Goal: Task Accomplishment & Management: Complete application form

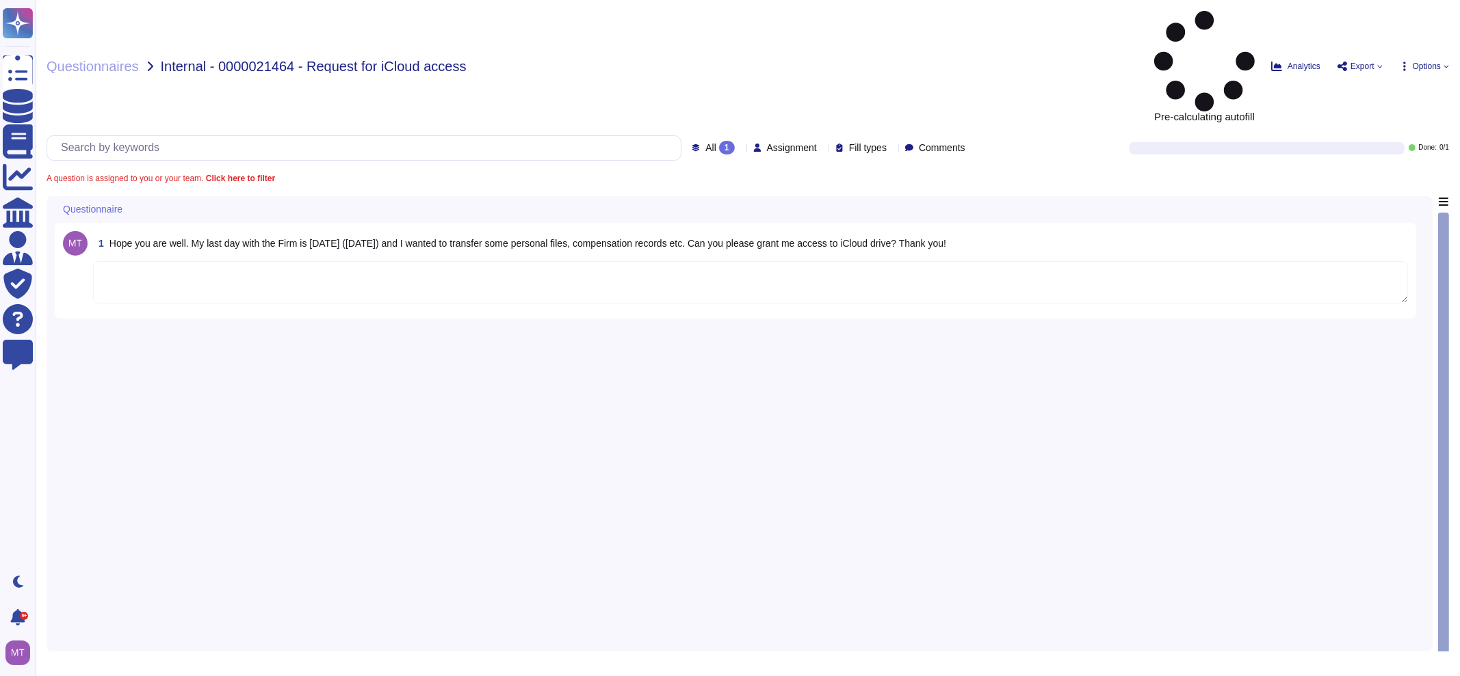
click at [274, 261] on textarea at bounding box center [750, 282] width 1315 height 42
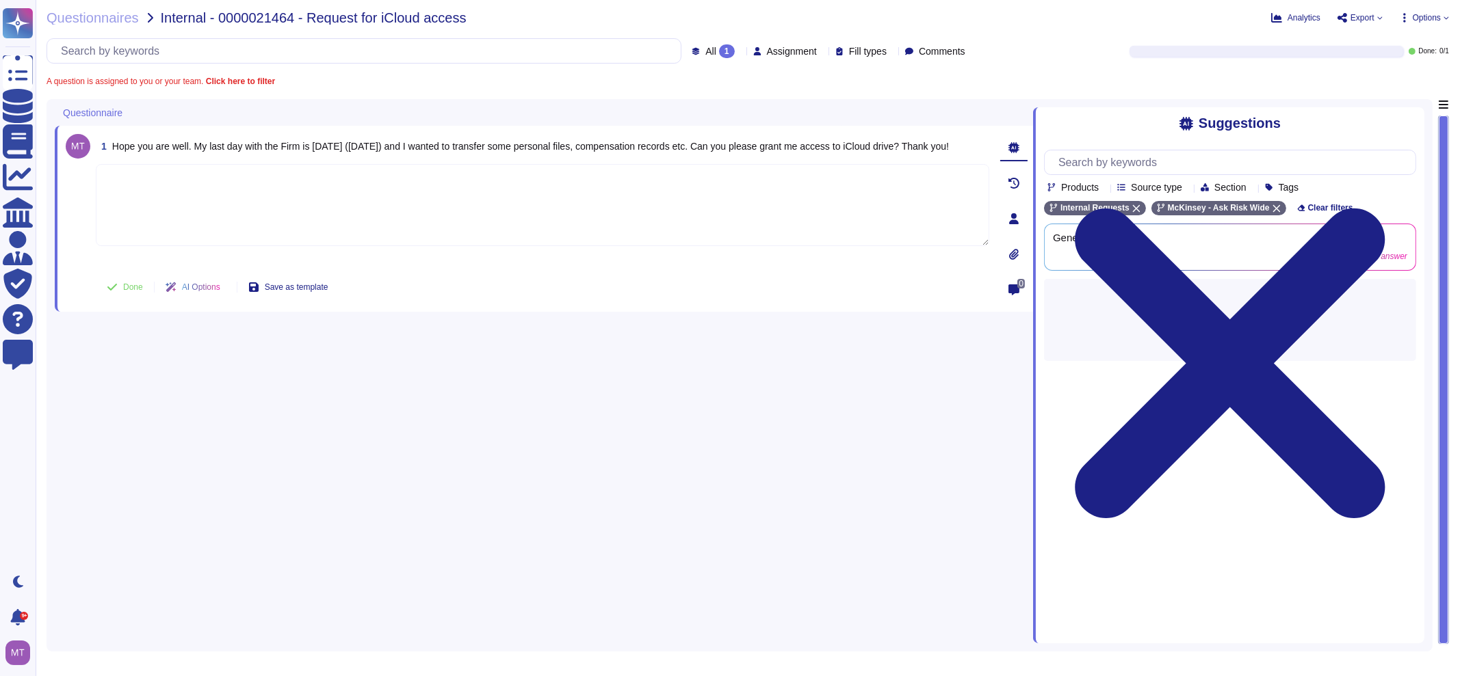
paste textarea "For your awareness, we are sharing with you the Firm’s Protecting Our Confident…"
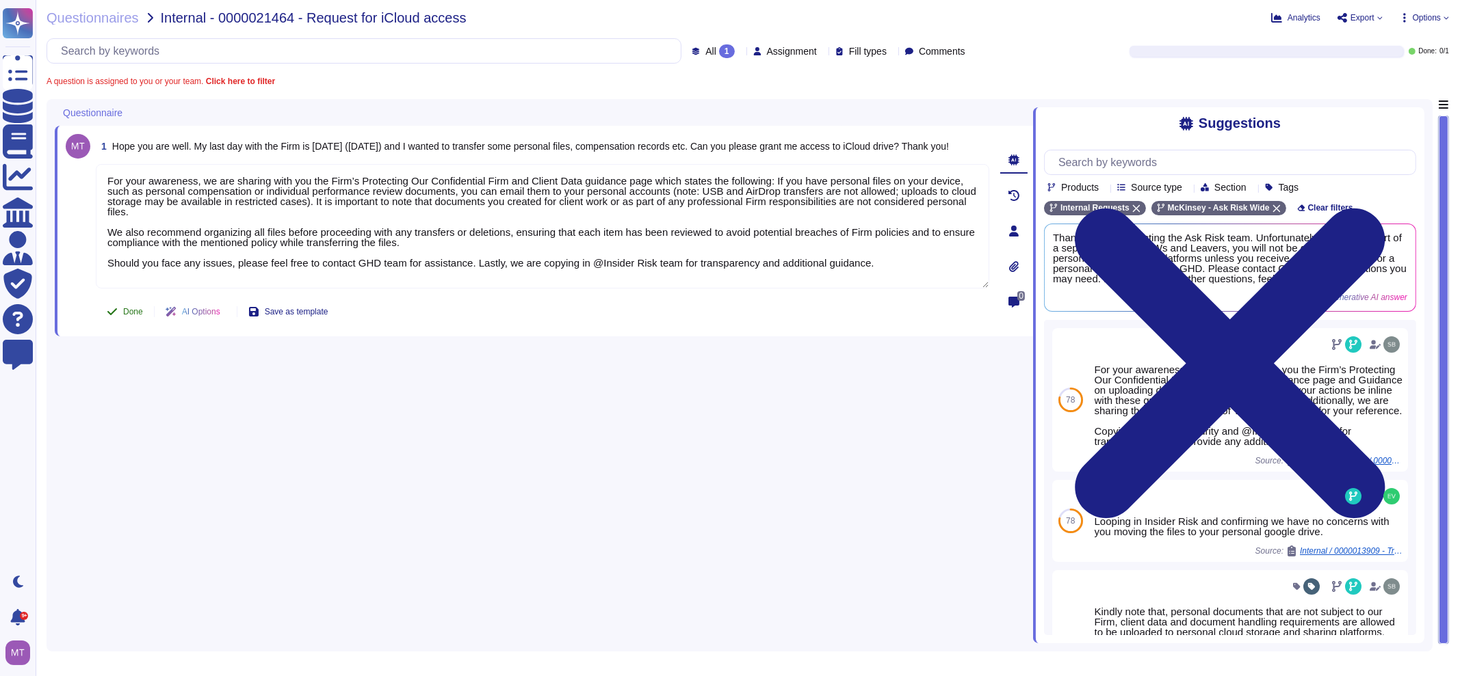
type textarea "For your awareness, we are sharing with you the Firm’s Protecting Our Confident…"
click at [118, 310] on button "Done" at bounding box center [125, 311] width 58 height 27
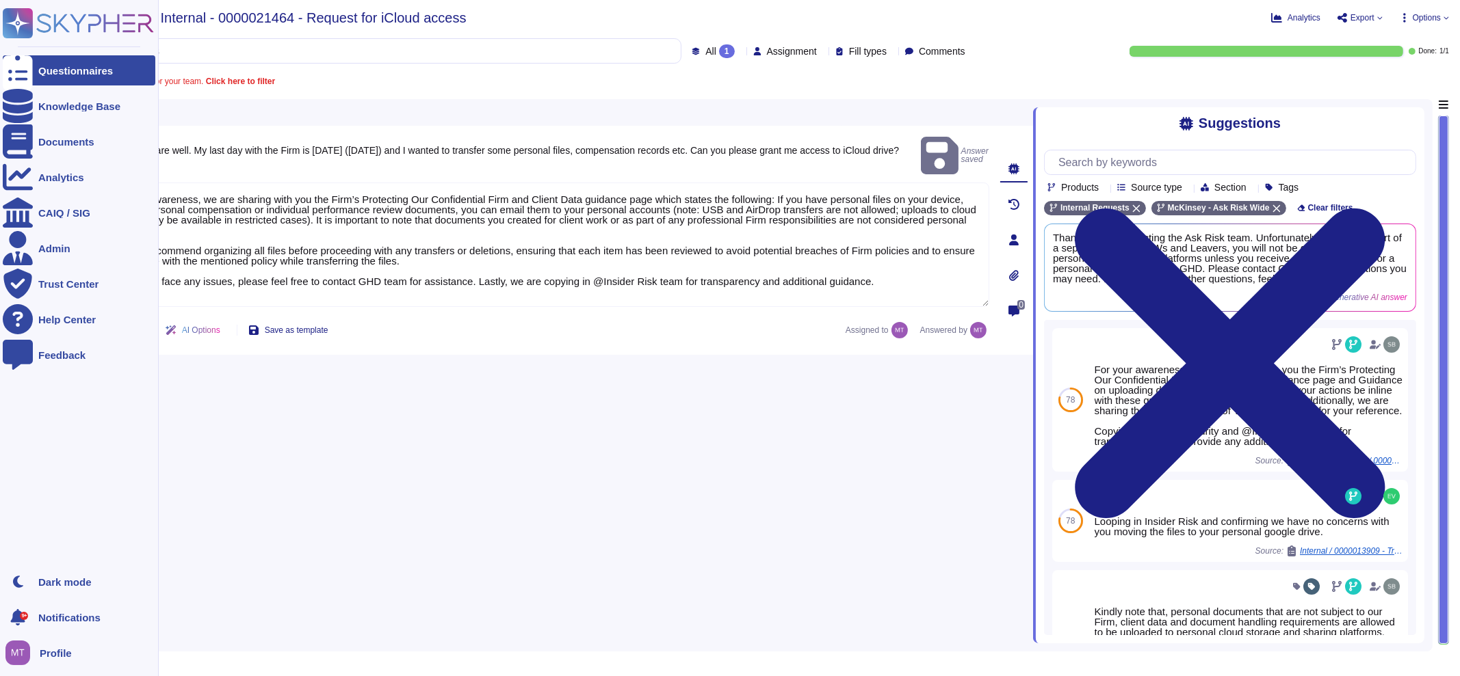
click at [21, 67] on icon at bounding box center [18, 71] width 30 height 40
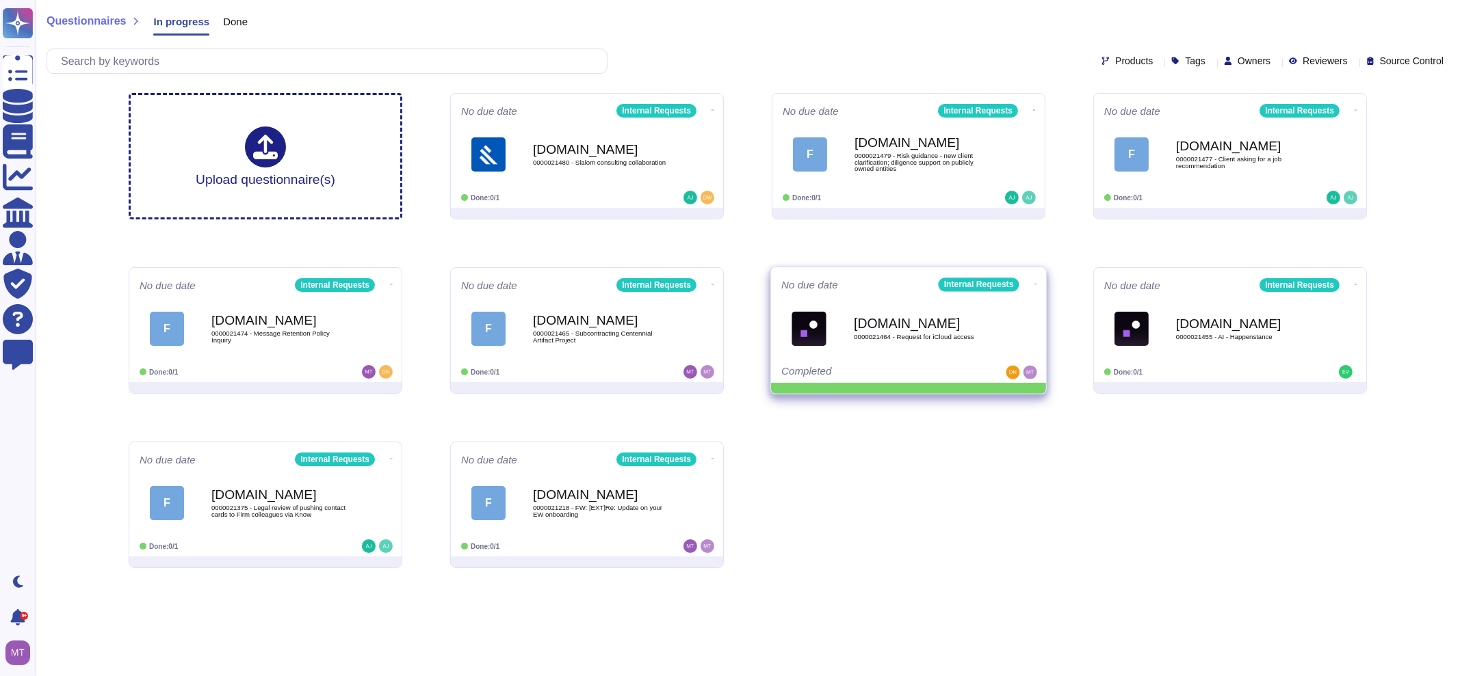
click at [1036, 282] on div "No due date Internal Requests [DOMAIN_NAME] 0000021464 - Request for iCloud acc…" at bounding box center [908, 325] width 275 height 116
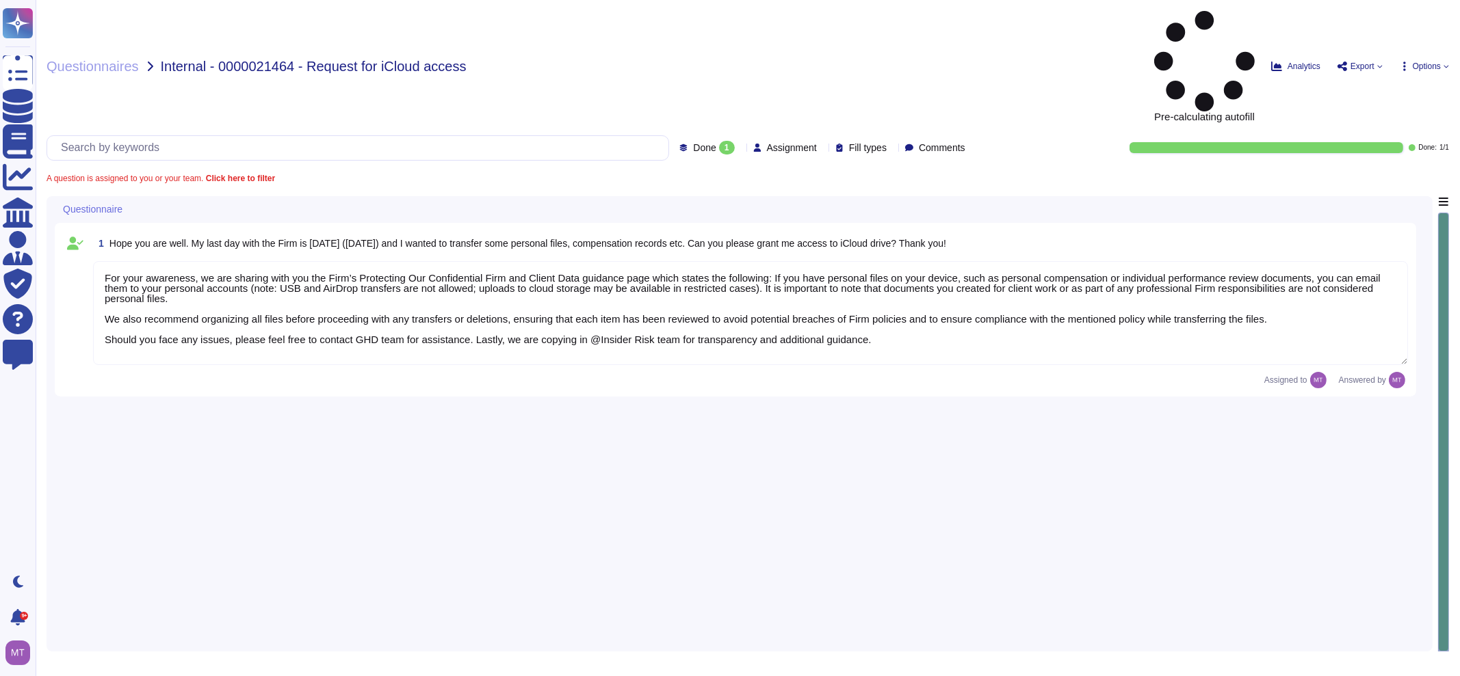
type textarea "For your awareness, we are sharing with you the Firm’s Protecting Our Confident…"
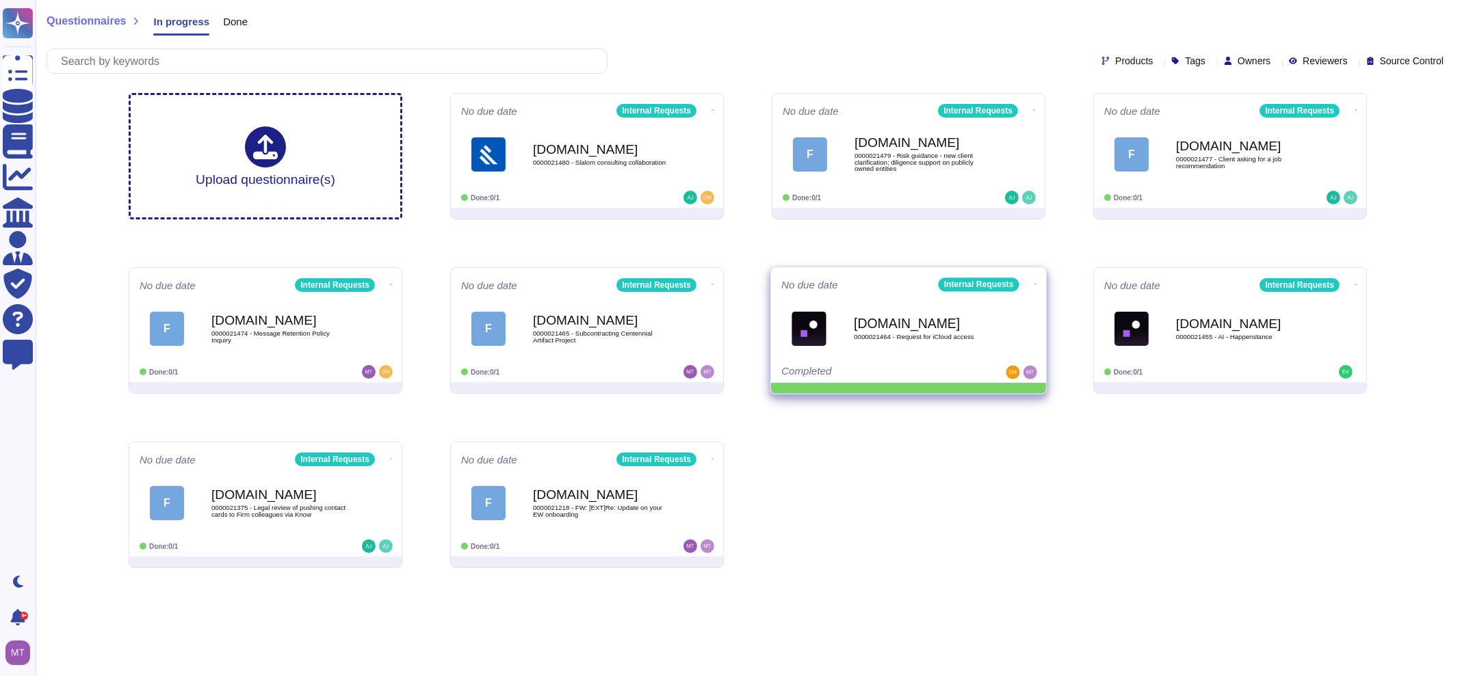
click at [714, 112] on icon at bounding box center [712, 110] width 3 height 3
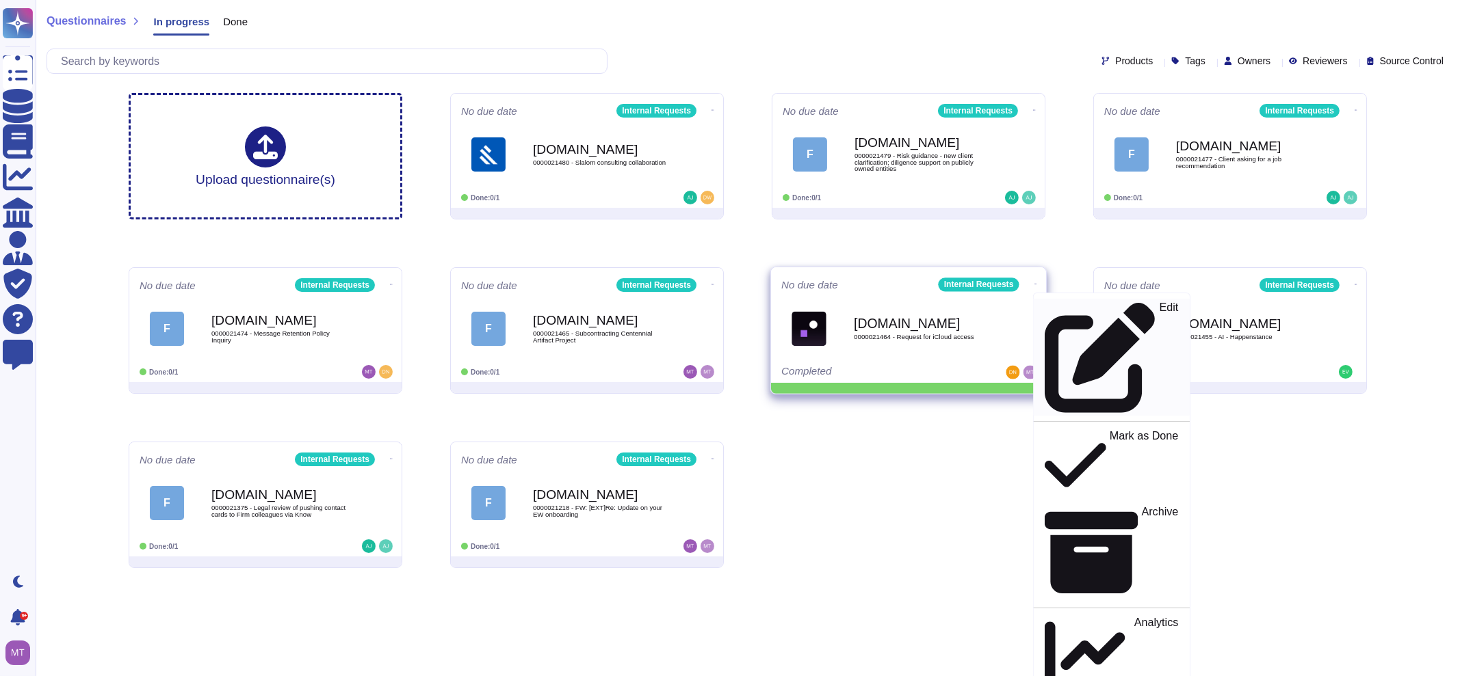
click at [1159, 308] on p "Edit" at bounding box center [1168, 357] width 19 height 111
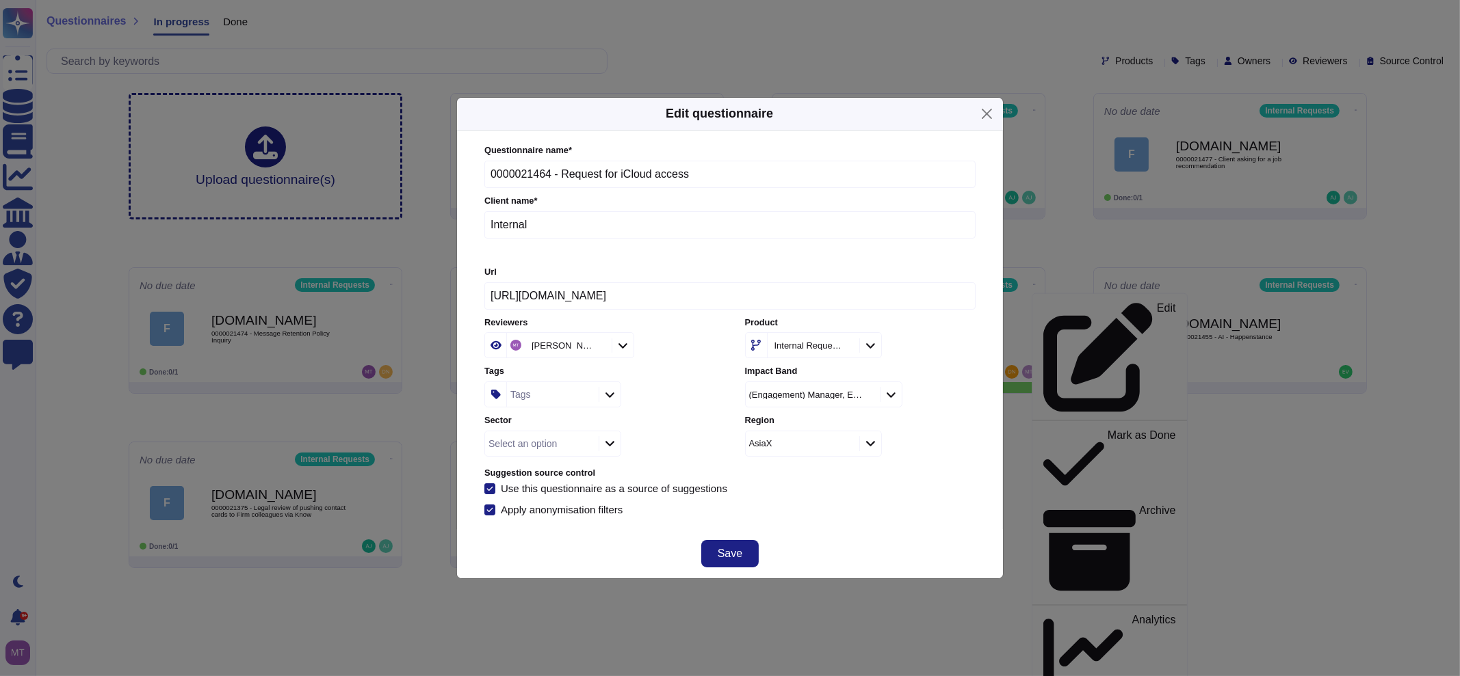
click at [542, 388] on div "Tags" at bounding box center [551, 394] width 88 height 25
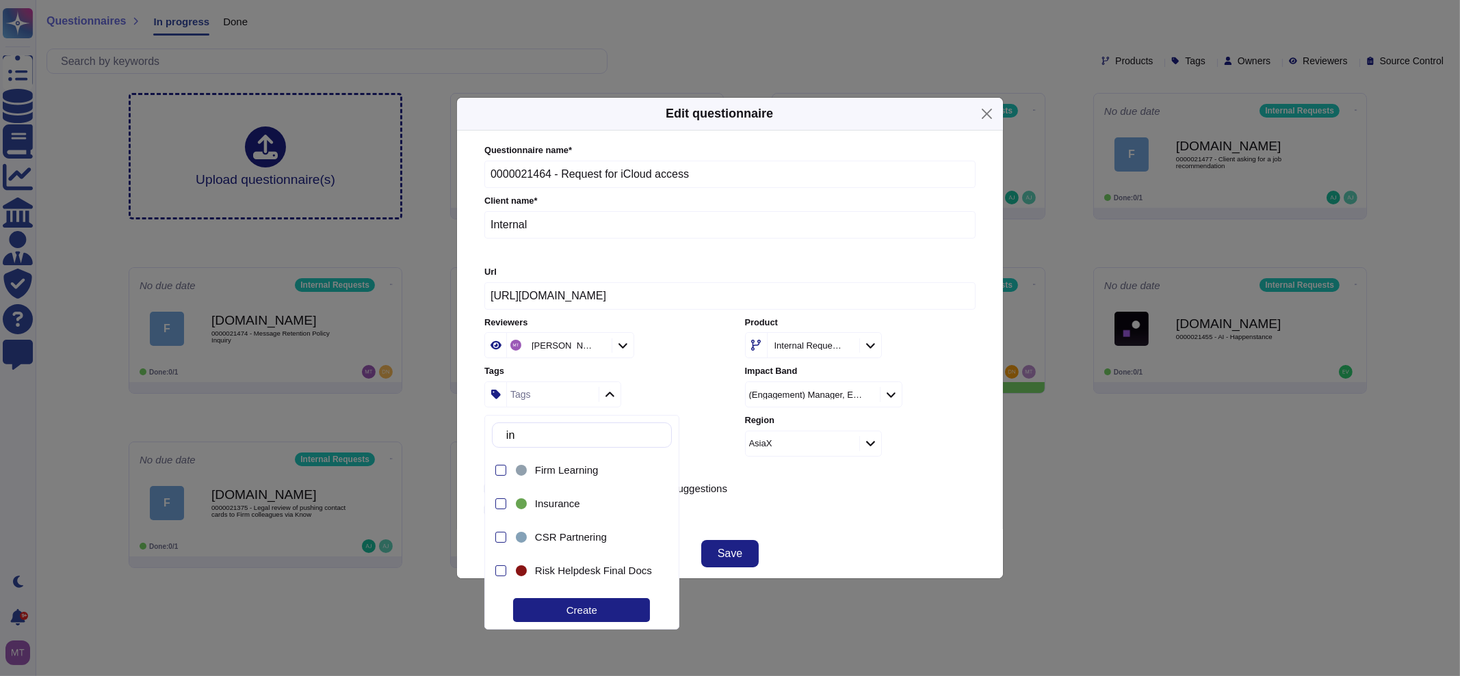
type input "insi"
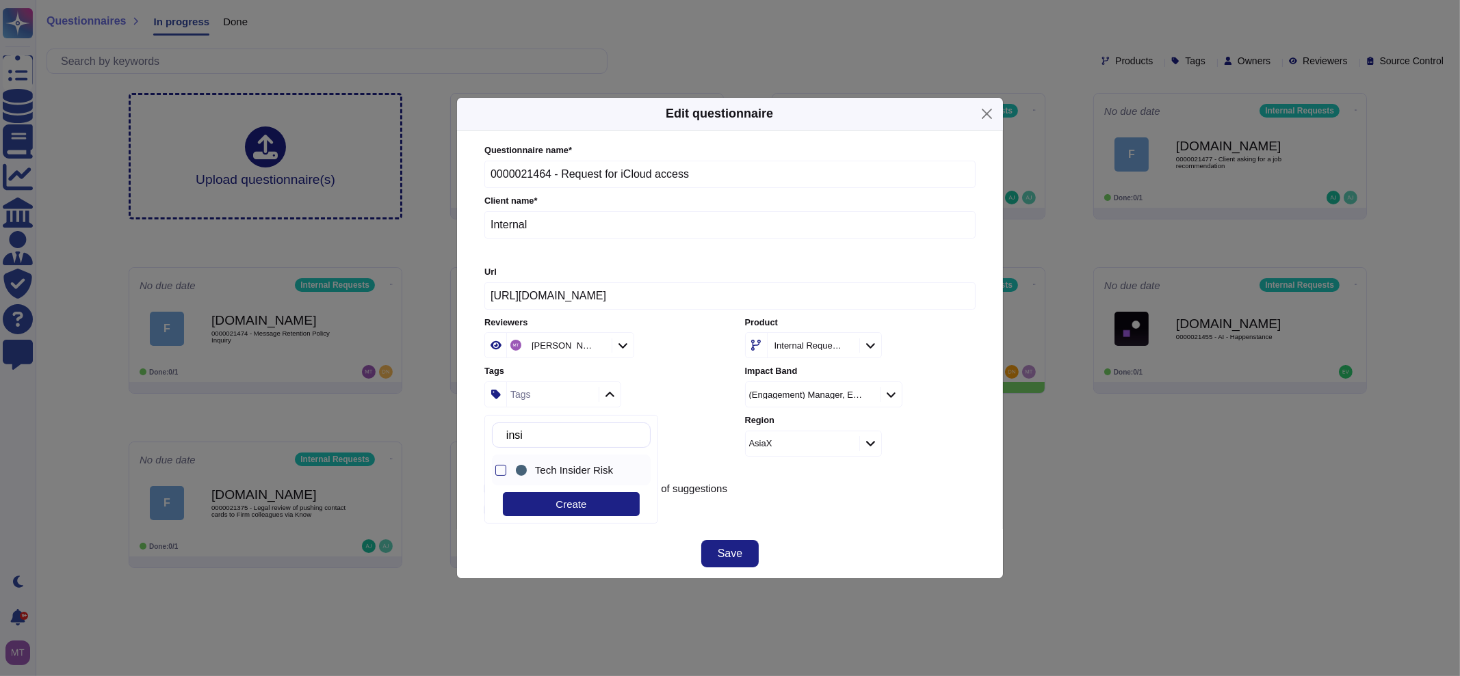
click at [581, 473] on span "Tech Insider Risk" at bounding box center [574, 470] width 78 height 12
click at [715, 545] on button "Save" at bounding box center [729, 553] width 57 height 27
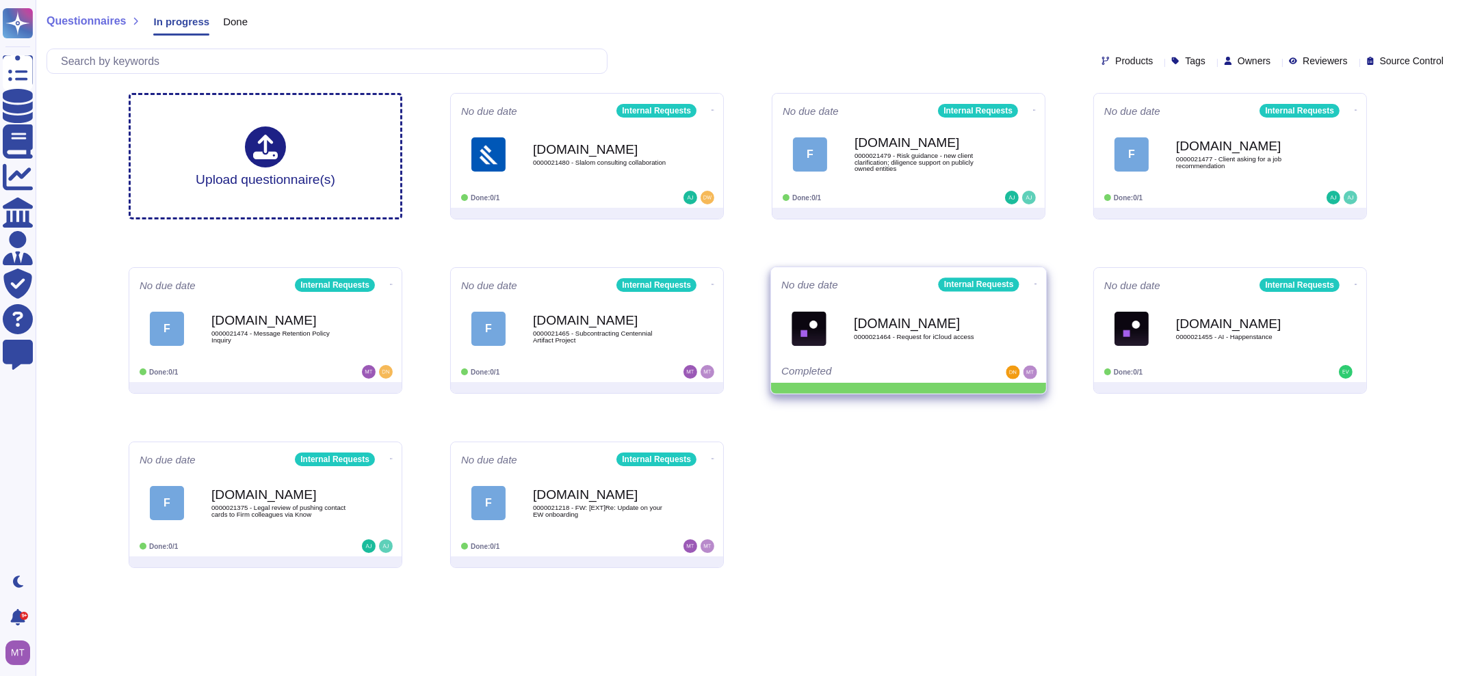
click at [714, 111] on icon at bounding box center [712, 110] width 3 height 1
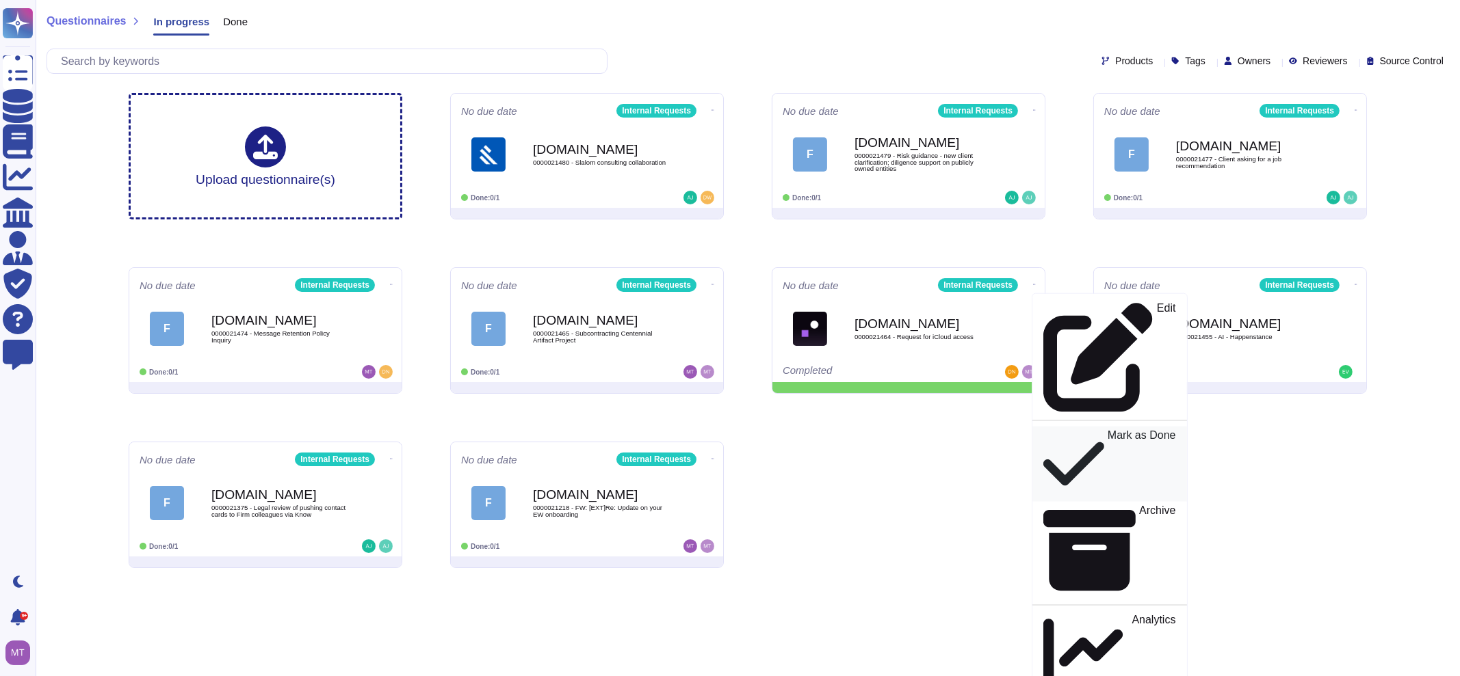
click at [1107, 430] on p "Mark as Done" at bounding box center [1141, 464] width 68 height 69
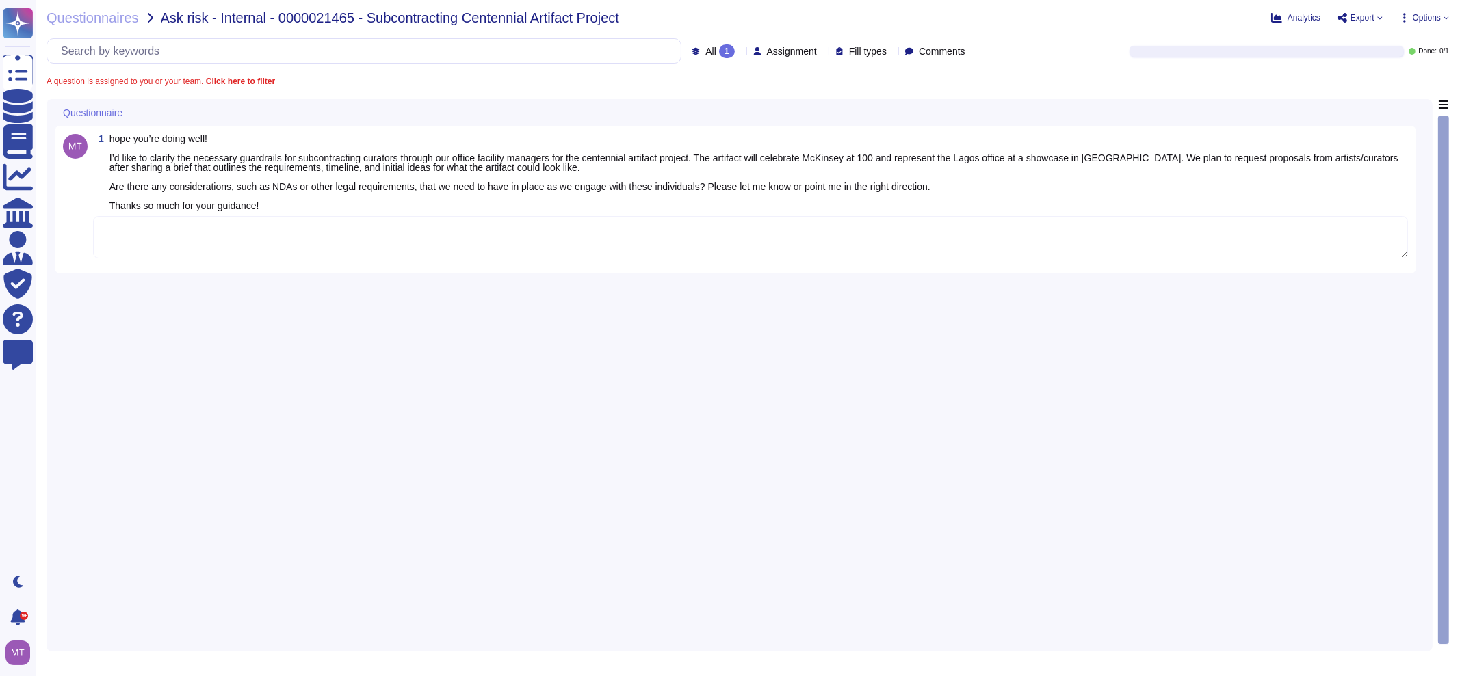
click at [365, 252] on textarea at bounding box center [750, 237] width 1315 height 42
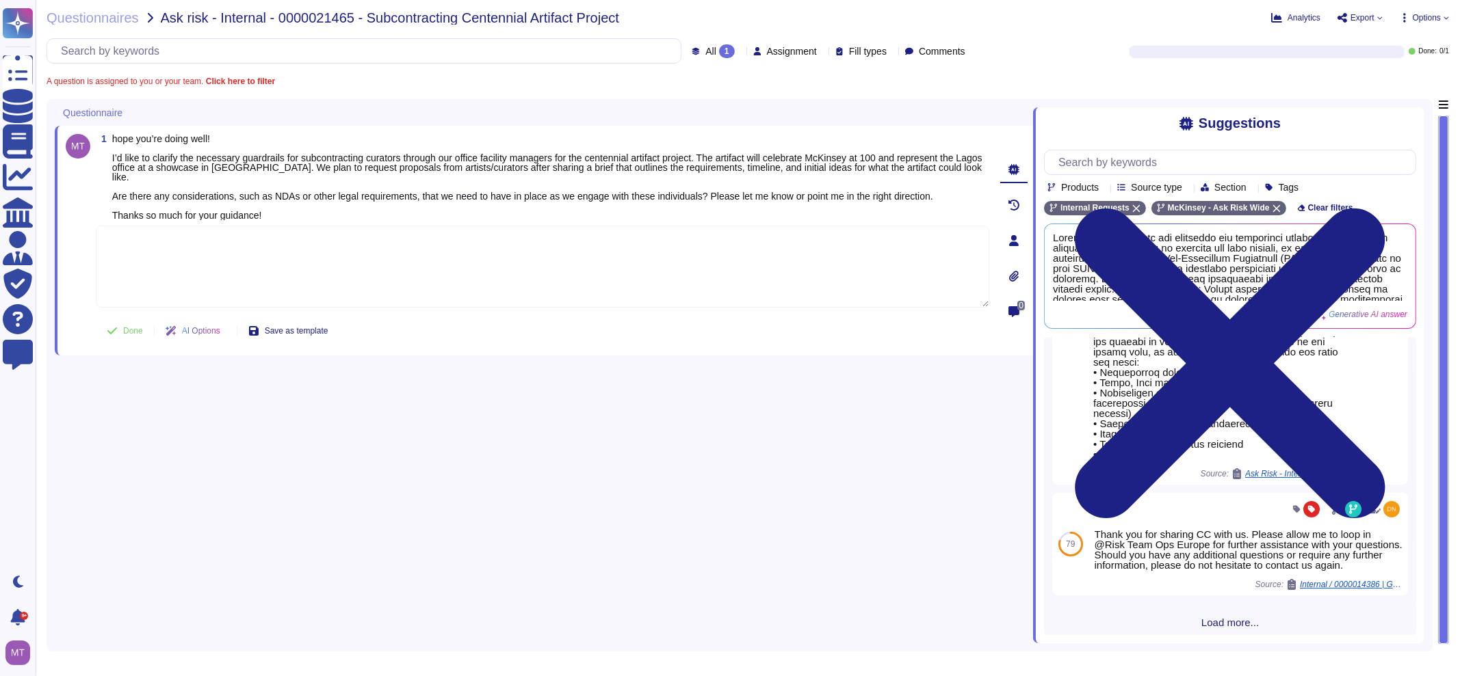
scroll to position [655, 0]
